Goal: Use online tool/utility: Utilize a website feature to perform a specific function

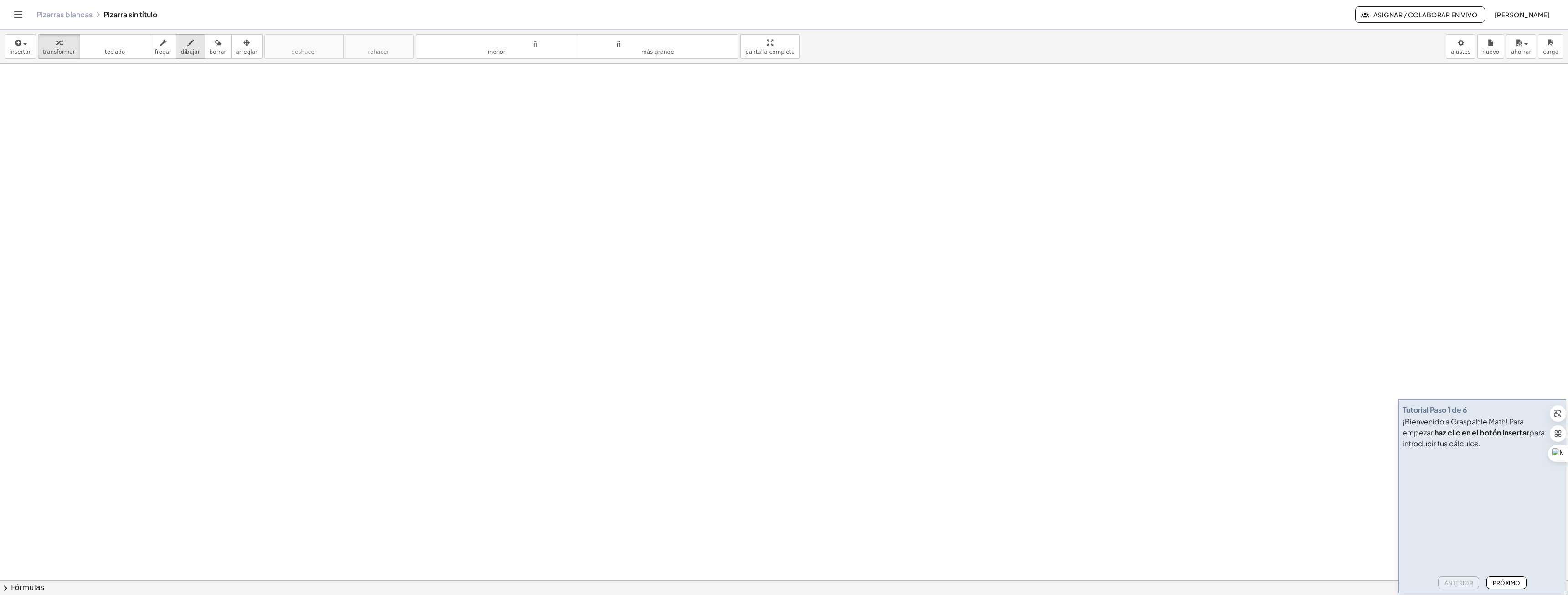
click at [184, 49] on font "dibujar" at bounding box center [190, 52] width 19 height 6
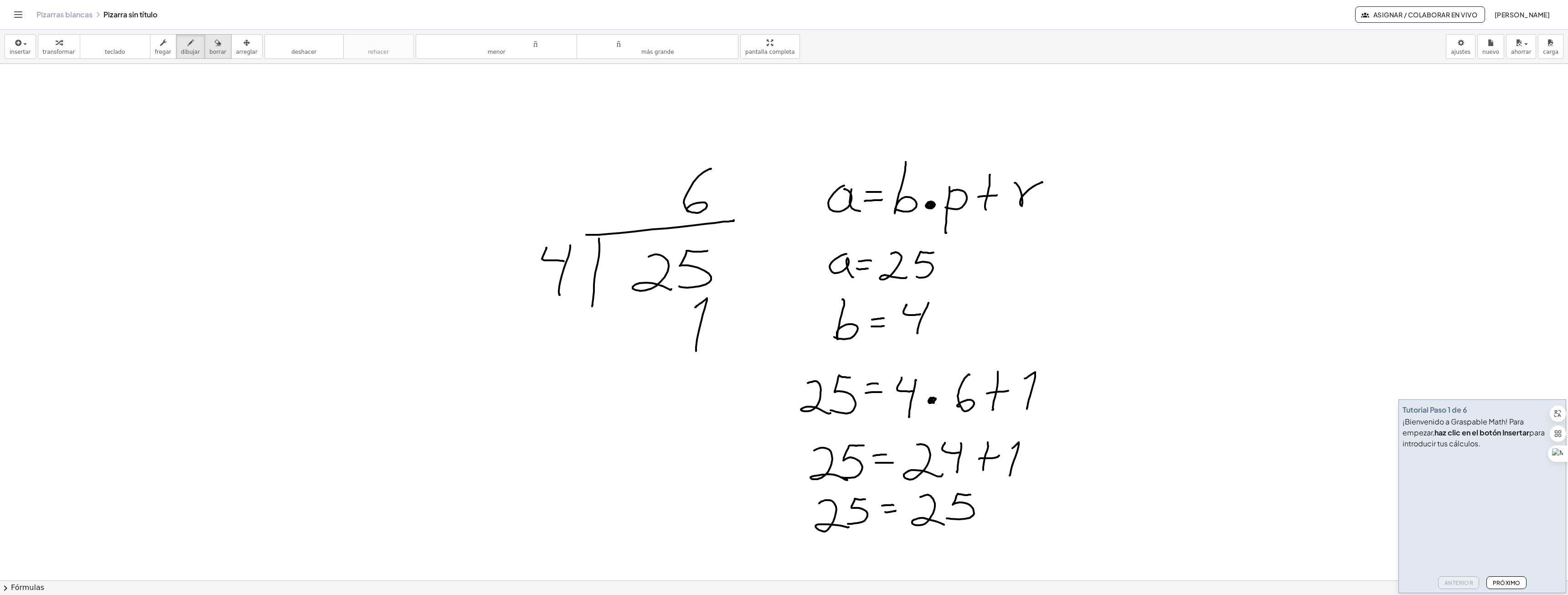
click at [215, 43] on icon "button" at bounding box center [218, 43] width 6 height 11
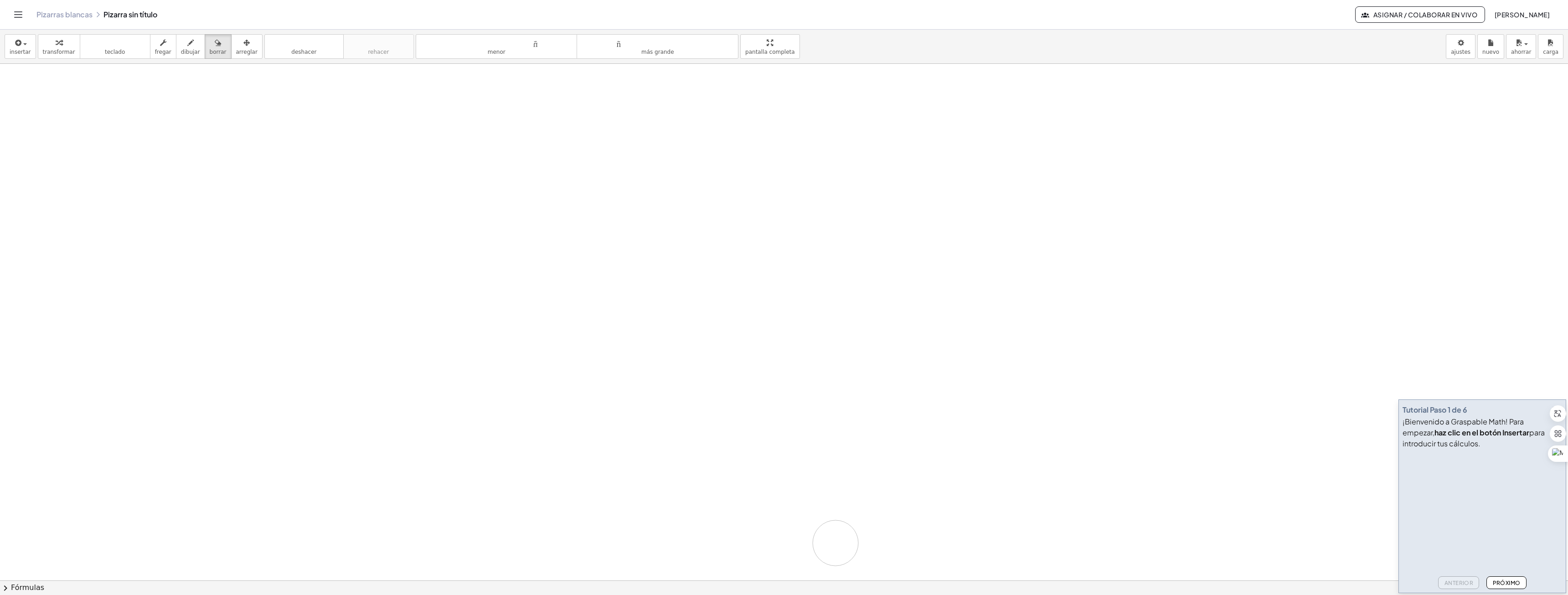
drag, startPoint x: 751, startPoint y: 211, endPoint x: 840, endPoint y: 538, distance: 338.9
click at [187, 44] on icon "button" at bounding box center [191, 43] width 6 height 11
click at [215, 39] on icon "button" at bounding box center [218, 43] width 6 height 11
drag, startPoint x: 641, startPoint y: 234, endPoint x: 561, endPoint y: 292, distance: 98.8
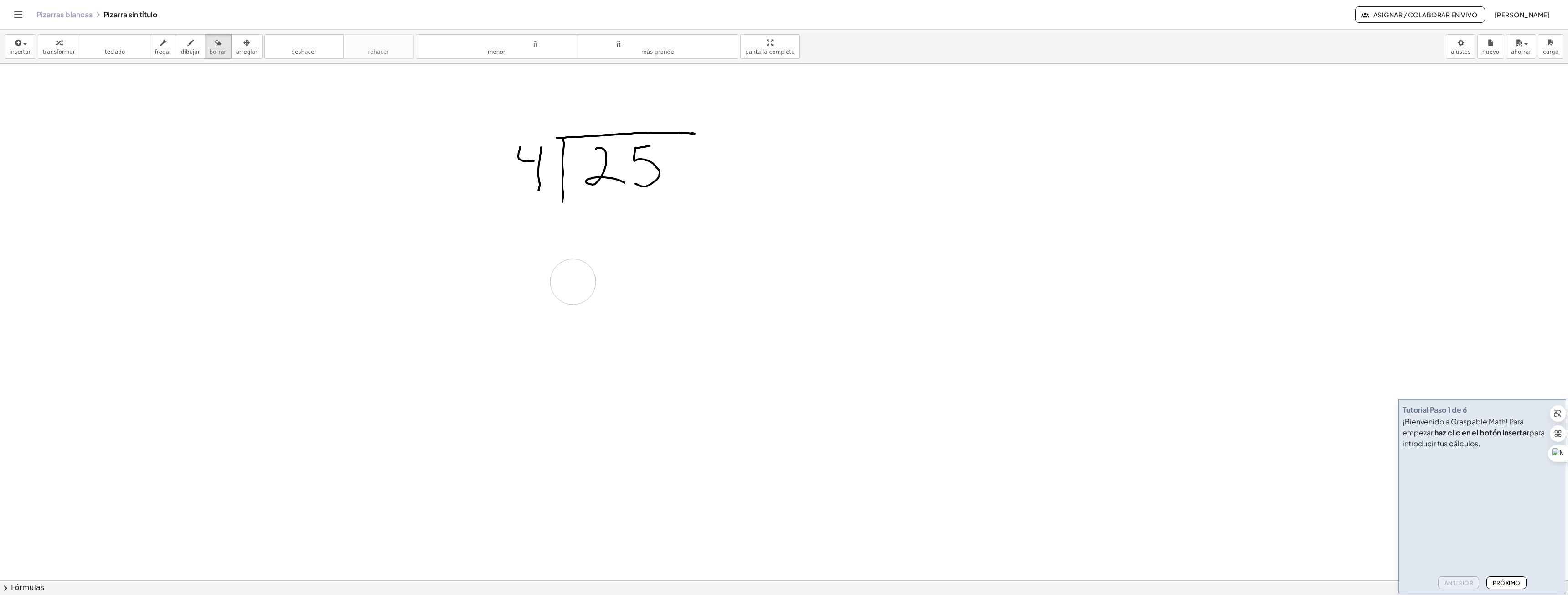
click at [186, 46] on div "button" at bounding box center [190, 43] width 19 height 11
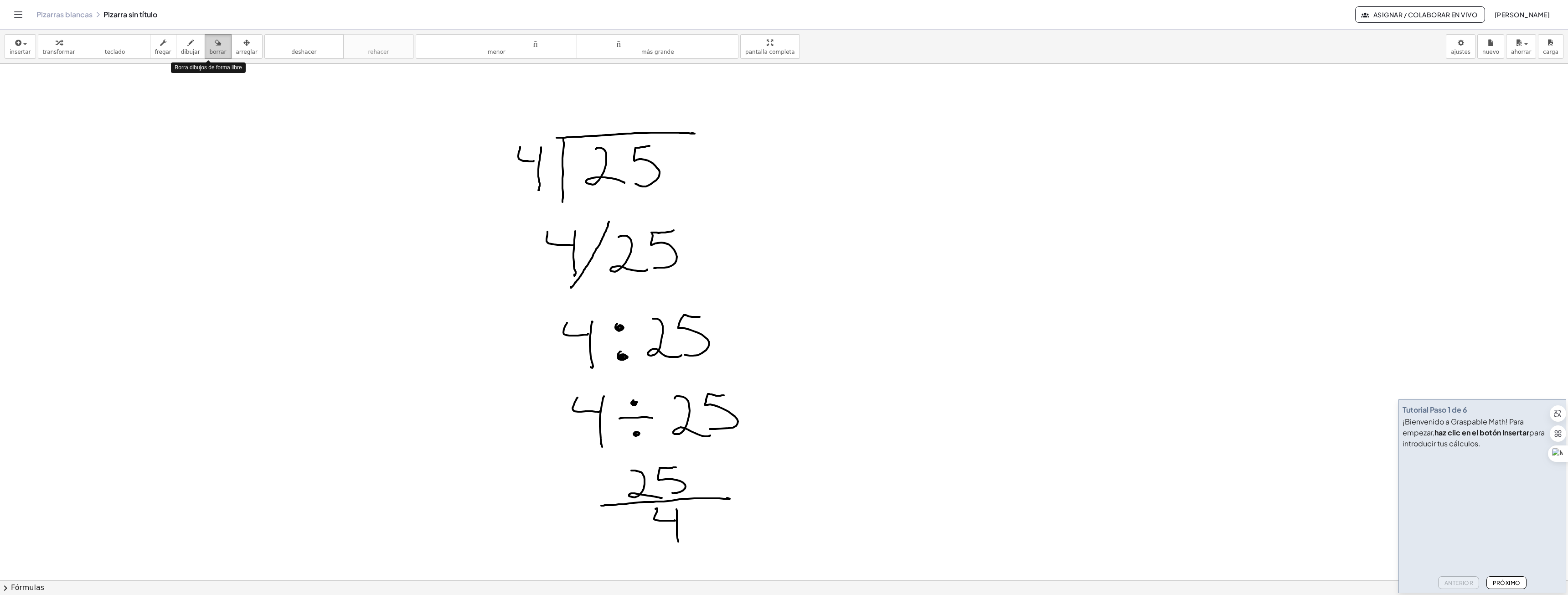
click at [215, 48] on icon "button" at bounding box center [218, 43] width 6 height 11
drag, startPoint x: 533, startPoint y: 237, endPoint x: 560, endPoint y: 259, distance: 34.8
drag, startPoint x: 562, startPoint y: 325, endPoint x: 593, endPoint y: 437, distance: 116.2
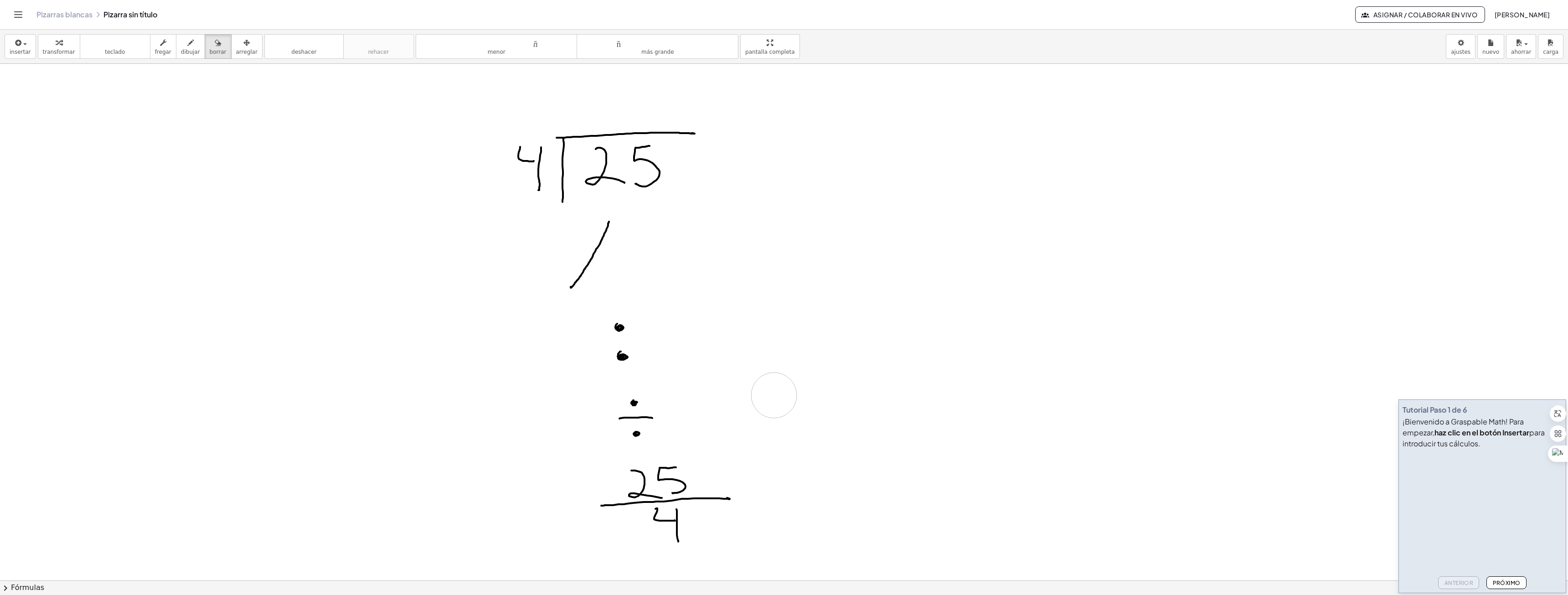
drag, startPoint x: 673, startPoint y: 235, endPoint x: 792, endPoint y: 328, distance: 151.0
click at [181, 49] on font "dibujar" at bounding box center [190, 52] width 19 height 6
drag, startPoint x: 202, startPoint y: 52, endPoint x: 404, endPoint y: 269, distance: 296.5
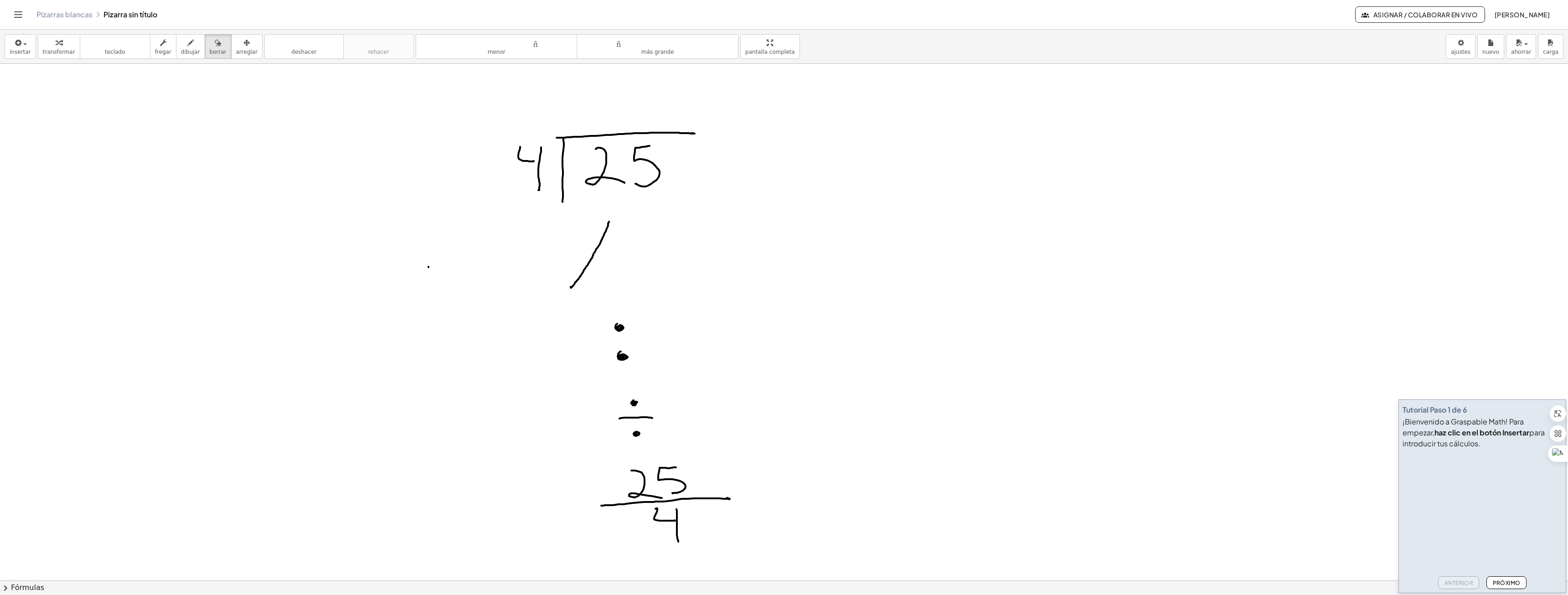
click at [209, 59] on div "insertar Seleccione uno: Expresión matemática Función Texto Vídeo de YouTube Gr…" at bounding box center [784, 47] width 1568 height 34
drag, startPoint x: 425, startPoint y: 273, endPoint x: 327, endPoint y: 202, distance: 121.0
click at [181, 52] on font "dibujar" at bounding box center [190, 52] width 19 height 6
